Goal: Register for event/course

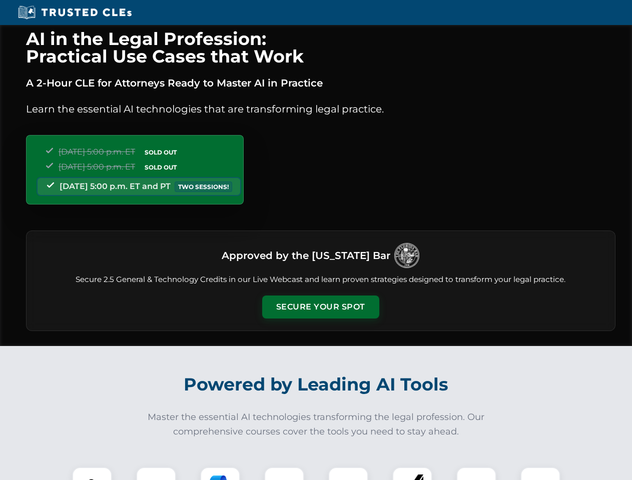
click at [320, 307] on button "Secure Your Spot" at bounding box center [320, 307] width 117 height 23
click at [92, 474] on img at bounding box center [92, 487] width 29 height 29
click at [156, 474] on div at bounding box center [156, 487] width 40 height 40
